Goal: Check status: Check status

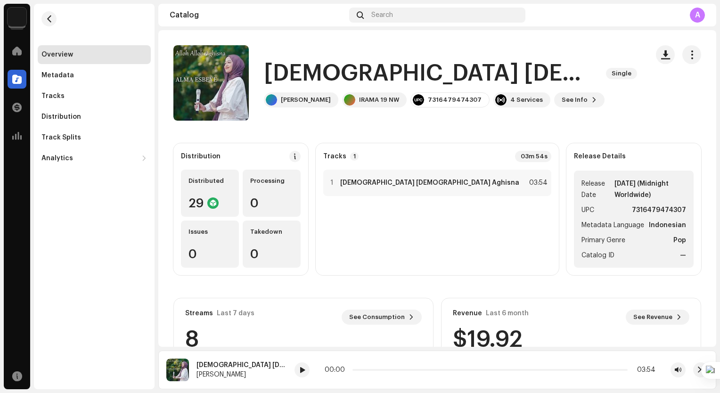
click at [17, 22] on img at bounding box center [17, 17] width 19 height 19
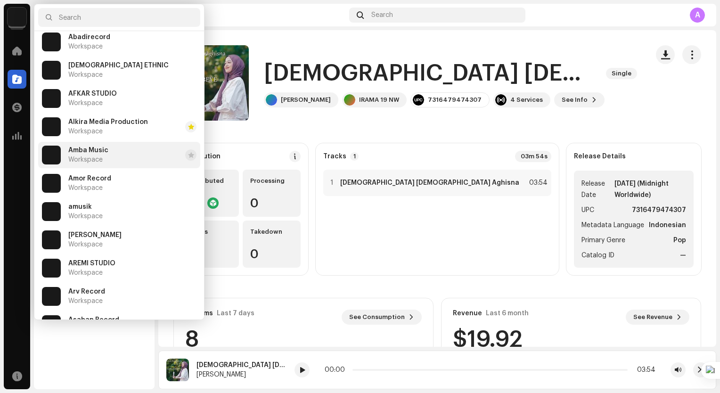
scroll to position [141, 0]
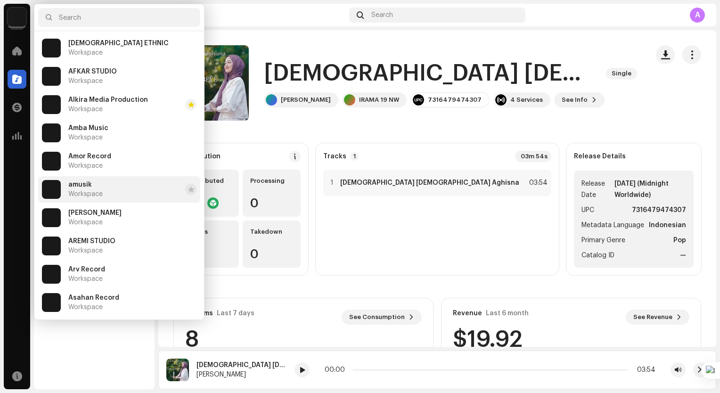
click at [94, 188] on div "amusik Workspace" at bounding box center [85, 189] width 34 height 17
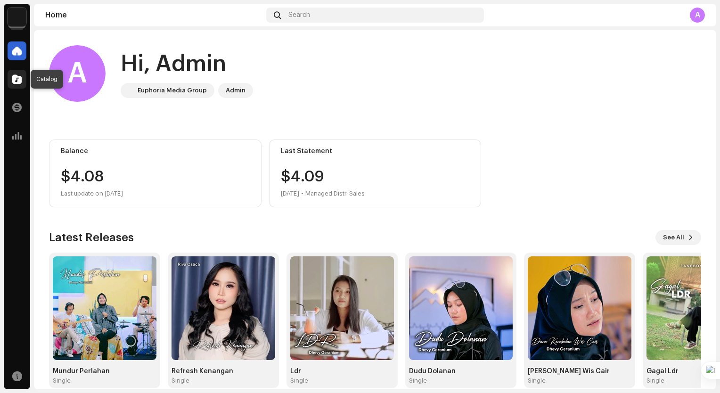
click at [15, 75] on span at bounding box center [16, 79] width 9 height 8
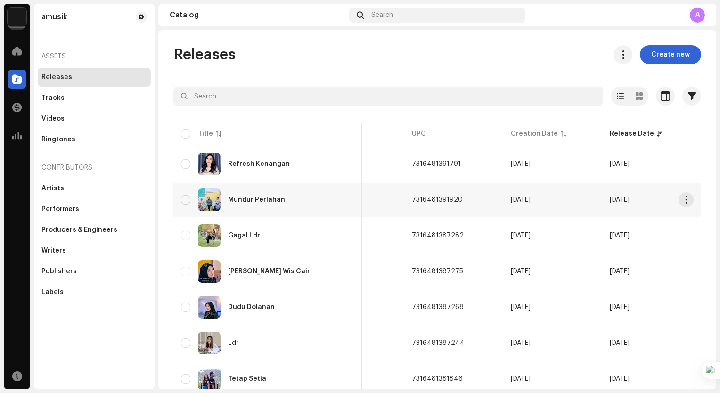
click at [296, 198] on div "Mundur Perlahan" at bounding box center [267, 200] width 173 height 23
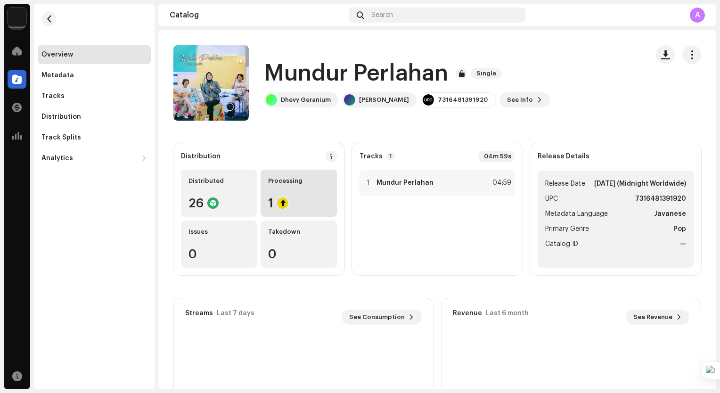
click at [307, 191] on div "Processing 1" at bounding box center [299, 193] width 76 height 47
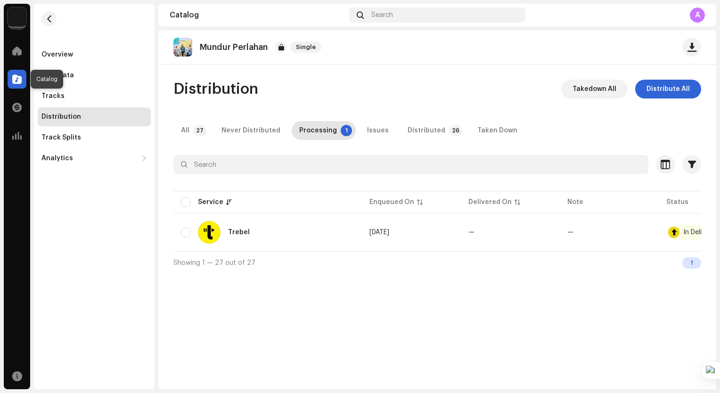
click at [16, 79] on span at bounding box center [16, 79] width 9 height 8
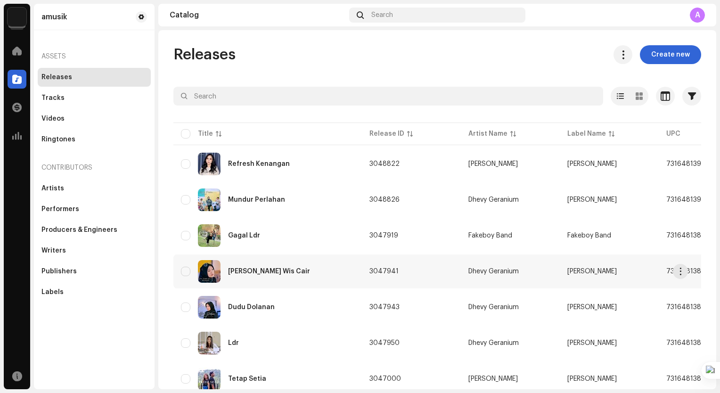
scroll to position [141, 0]
